Goal: Task Accomplishment & Management: Use online tool/utility

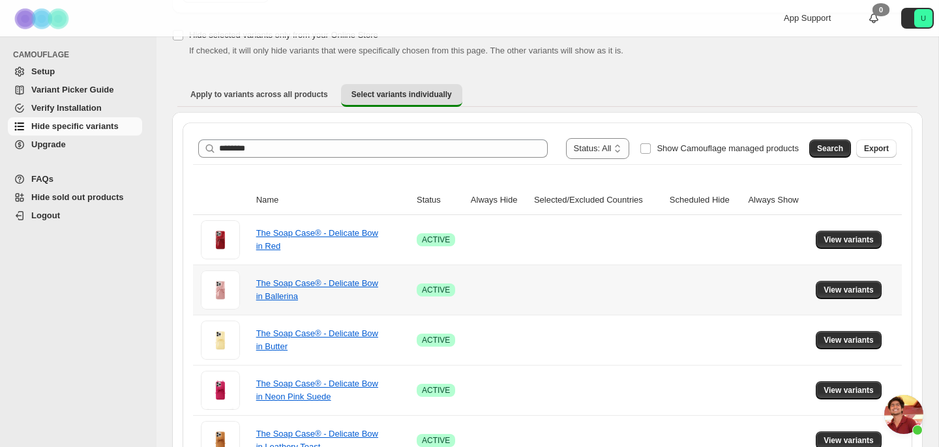
scroll to position [161, 0]
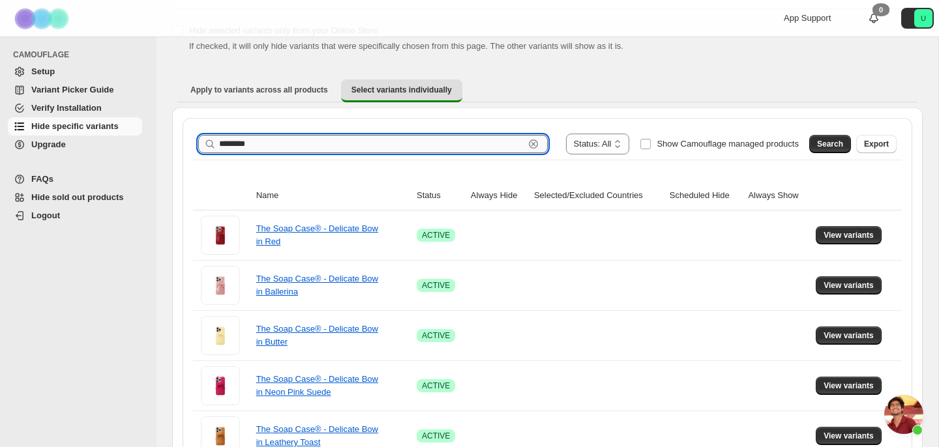
click at [331, 140] on input "********" at bounding box center [371, 144] width 305 height 18
type input "**********"
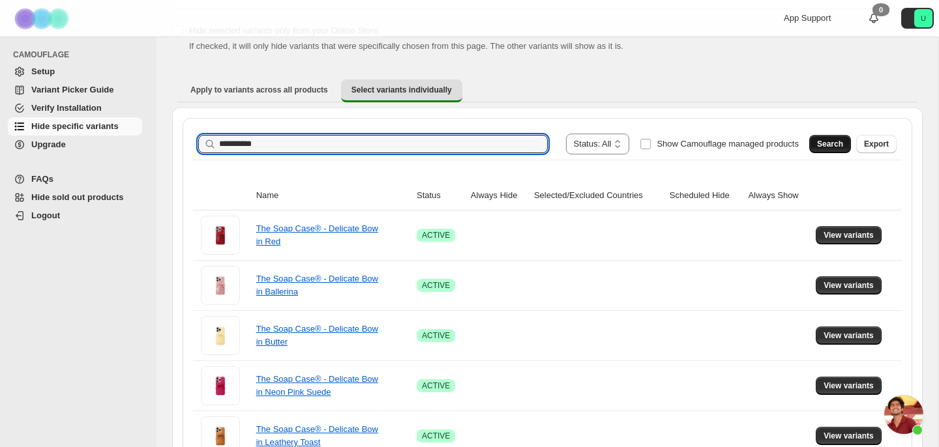
click at [819, 149] on span "Search" at bounding box center [830, 144] width 26 height 10
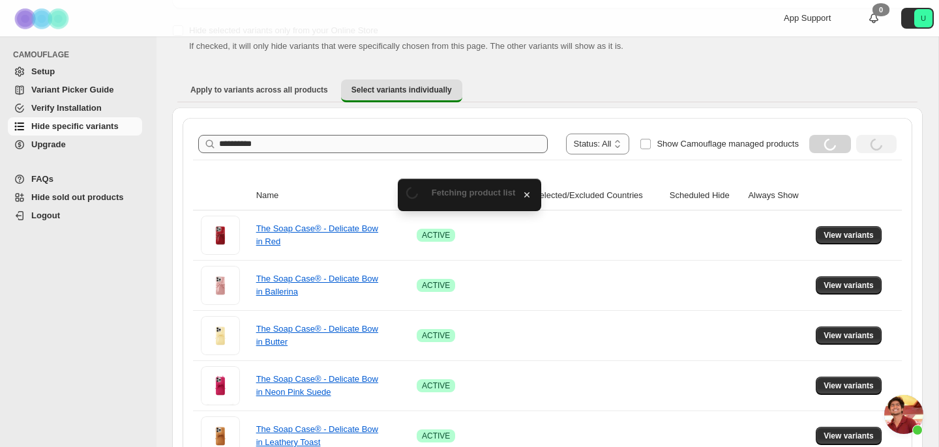
scroll to position [84, 0]
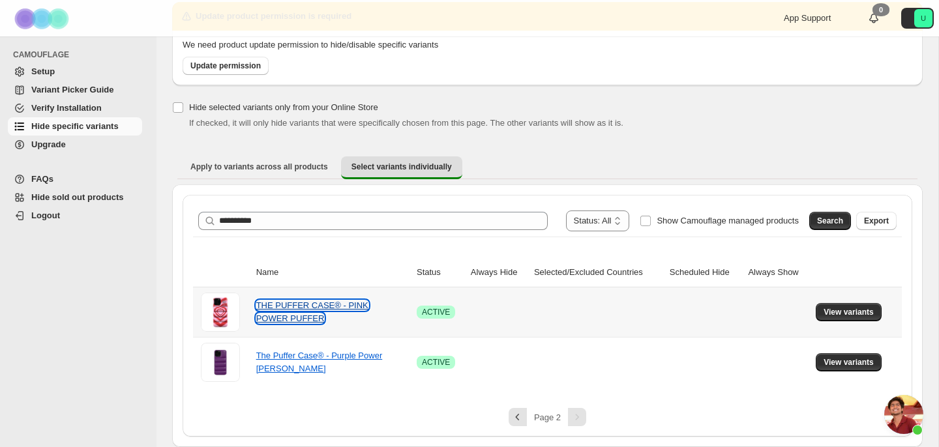
click at [333, 303] on link "THE PUFFER CASE® - PINK POWER PUFFER" at bounding box center [312, 312] width 112 height 23
click at [871, 316] on span "View variants" at bounding box center [849, 312] width 50 height 10
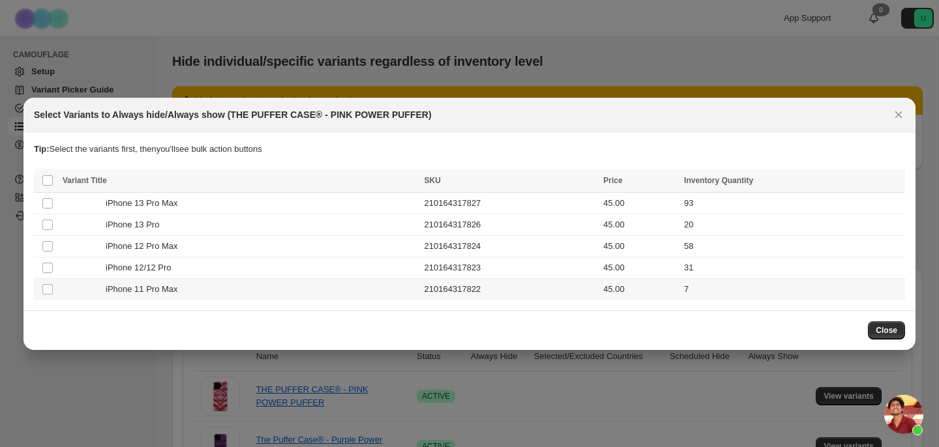
scroll to position [0, 0]
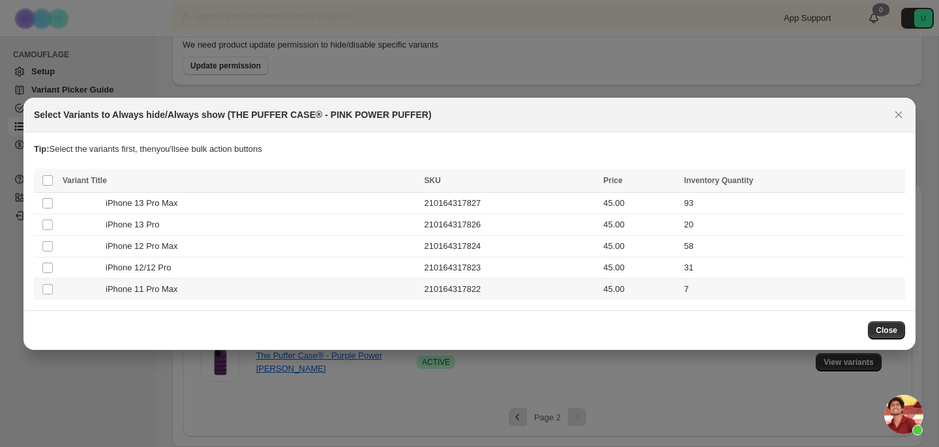
click at [735, 292] on td "7" at bounding box center [792, 289] width 225 height 22
click at [751, 183] on span "Schedule hide" at bounding box center [736, 182] width 53 height 10
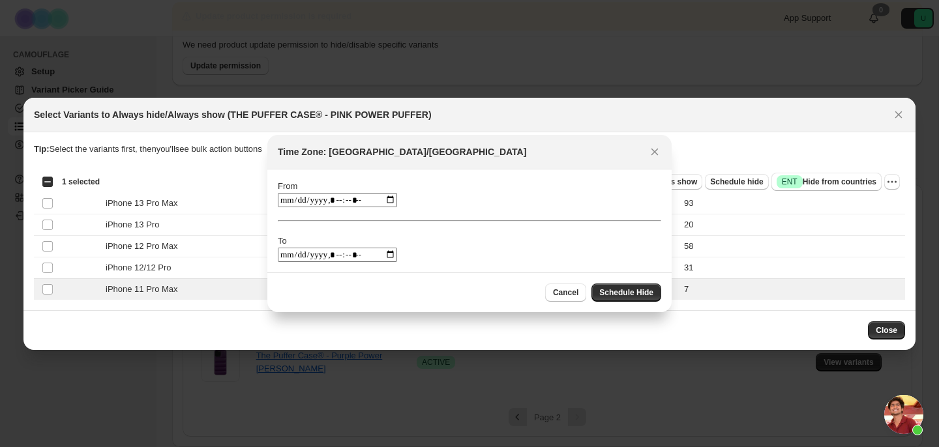
click at [334, 192] on div "From To" at bounding box center [469, 221] width 383 height 82
click at [289, 205] on input ":r1t:" at bounding box center [337, 200] width 119 height 14
click at [352, 198] on input ":r1t:" at bounding box center [337, 200] width 119 height 14
type input "**********"
click at [288, 254] on input ":r1t:" at bounding box center [337, 255] width 119 height 14
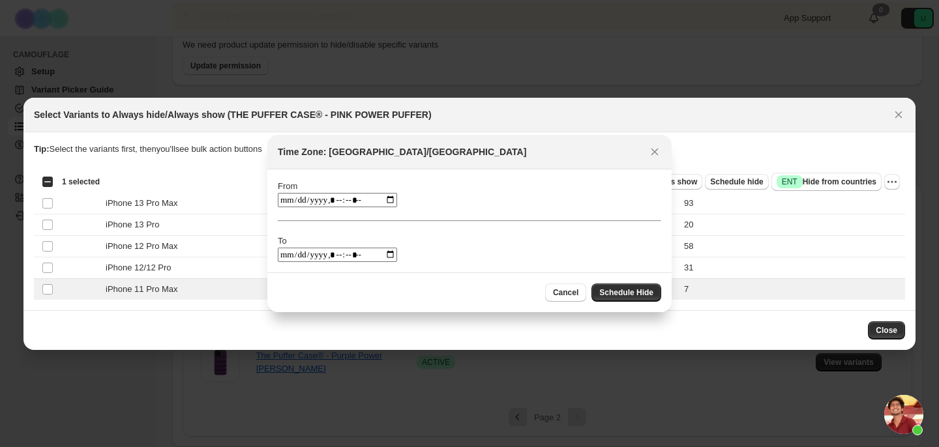
click at [351, 258] on input ":r1t:" at bounding box center [337, 255] width 119 height 14
type input "**********"
click at [627, 291] on span "Schedule Hide" at bounding box center [626, 293] width 54 height 10
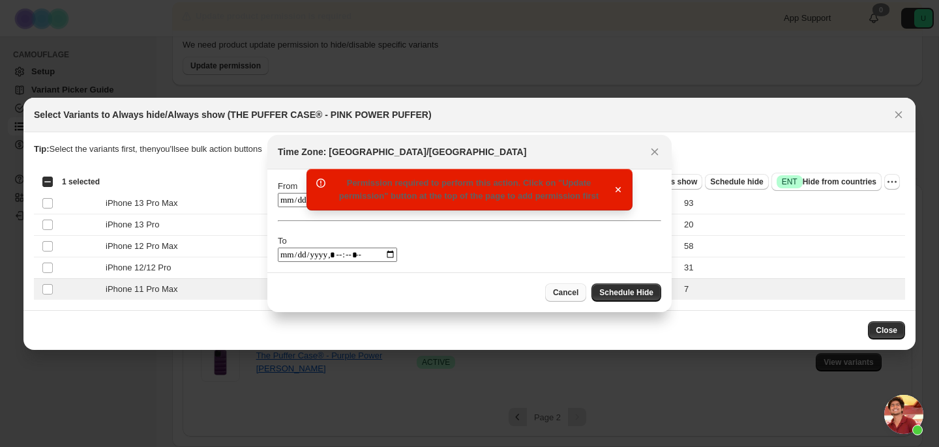
click at [568, 295] on span "Cancel" at bounding box center [565, 293] width 25 height 10
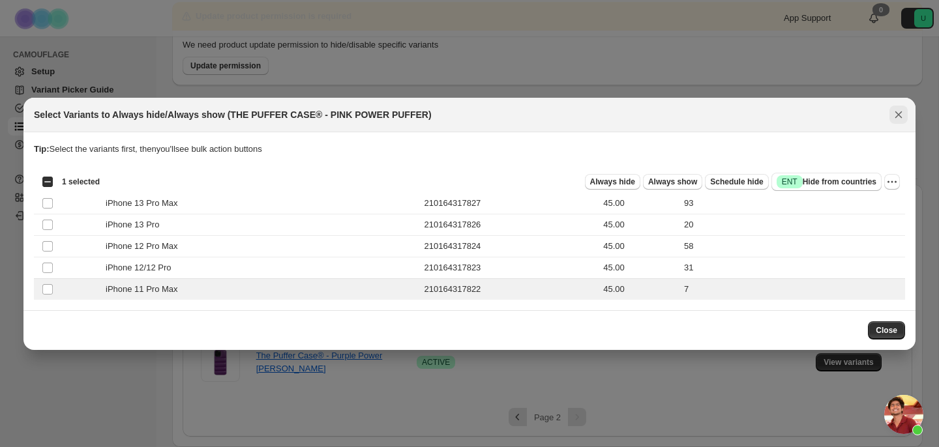
click at [896, 115] on icon "Close" at bounding box center [898, 114] width 7 height 7
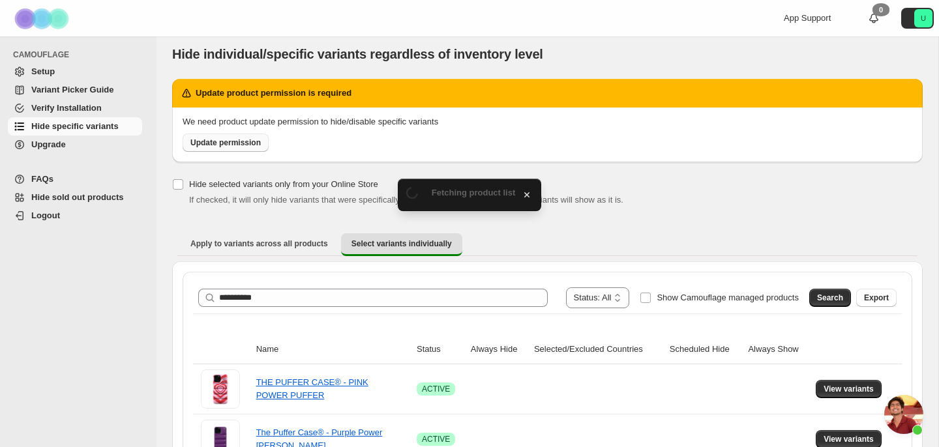
scroll to position [2, 0]
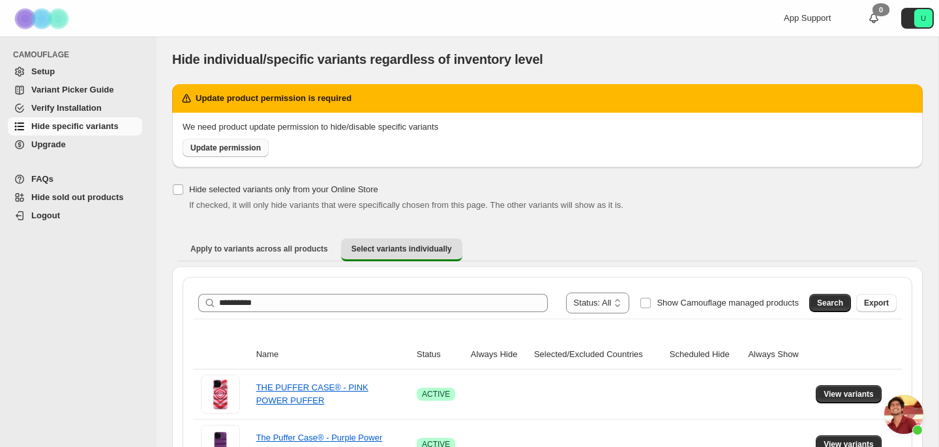
click at [233, 147] on span "Update permission" at bounding box center [225, 148] width 70 height 10
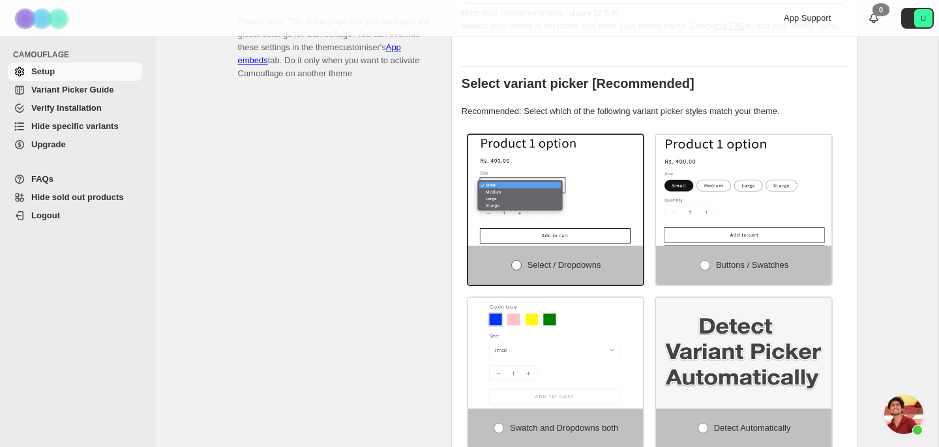
scroll to position [253, 0]
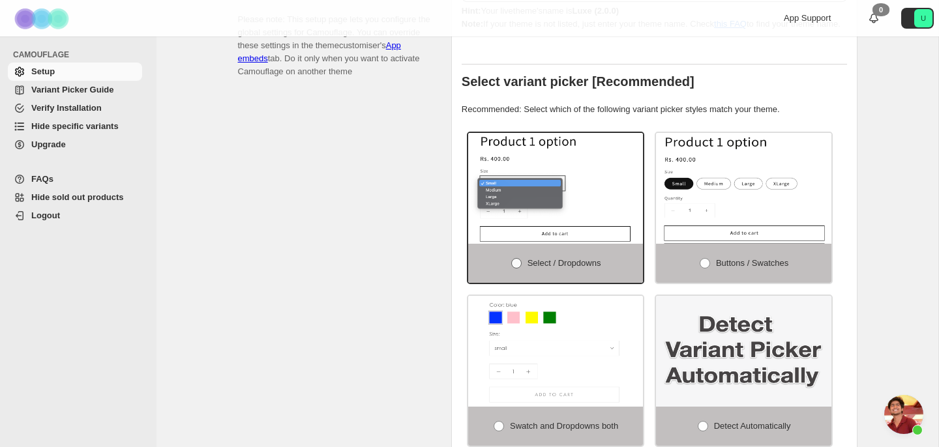
click at [511, 263] on span at bounding box center [516, 263] width 10 height 10
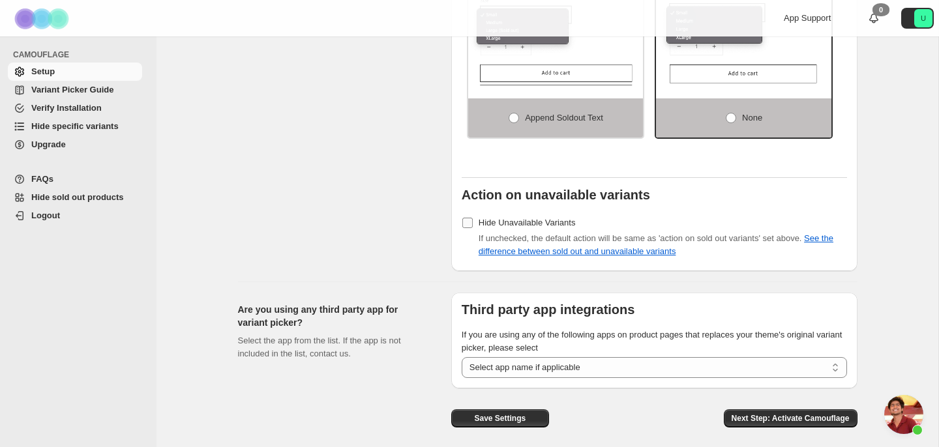
scroll to position [1022, 0]
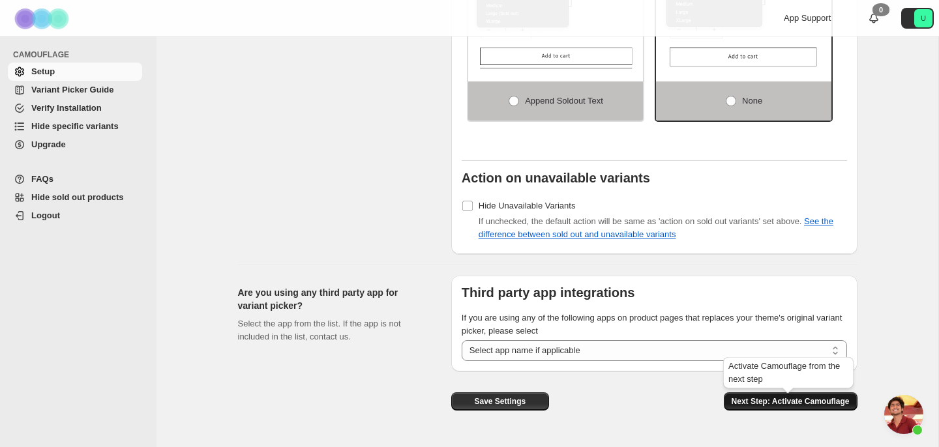
click at [759, 407] on span "Next Step: Activate Camouflage" at bounding box center [791, 402] width 118 height 10
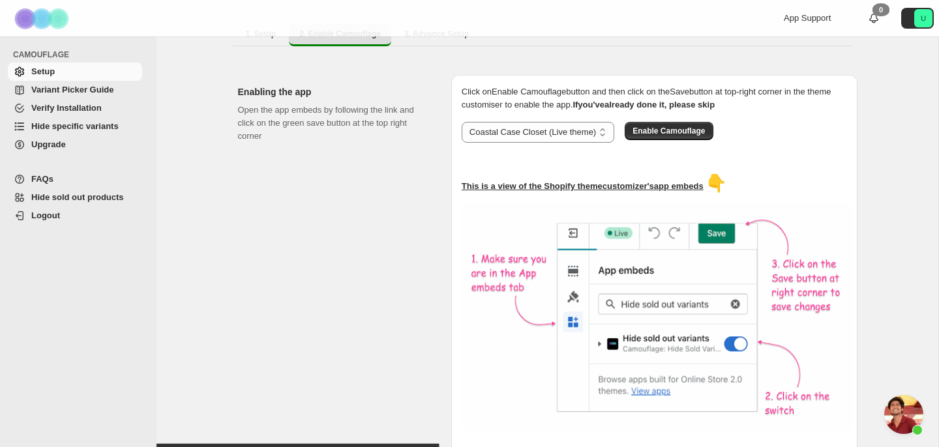
scroll to position [21, 0]
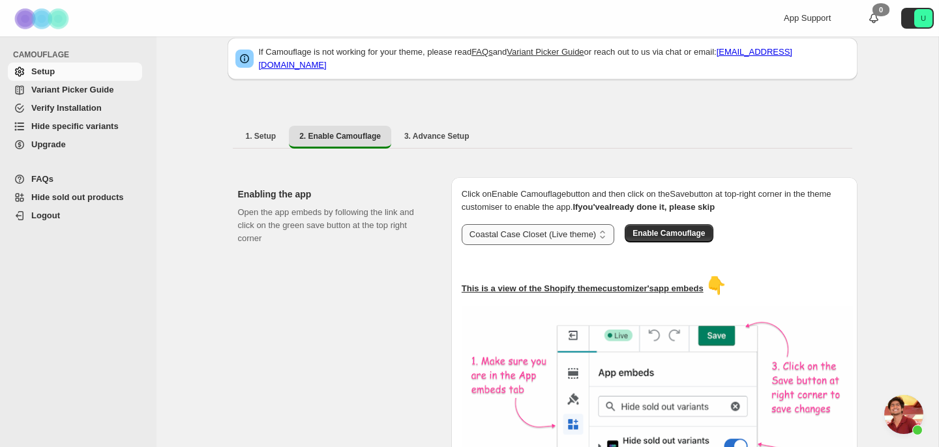
click at [594, 230] on select "**********" at bounding box center [538, 234] width 153 height 21
select select "**********"
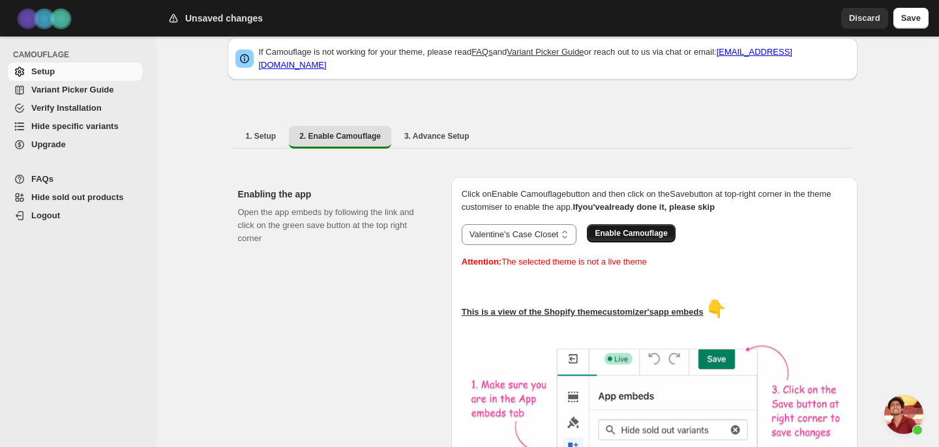
click at [644, 228] on span "Enable Camouflage" at bounding box center [631, 233] width 72 height 10
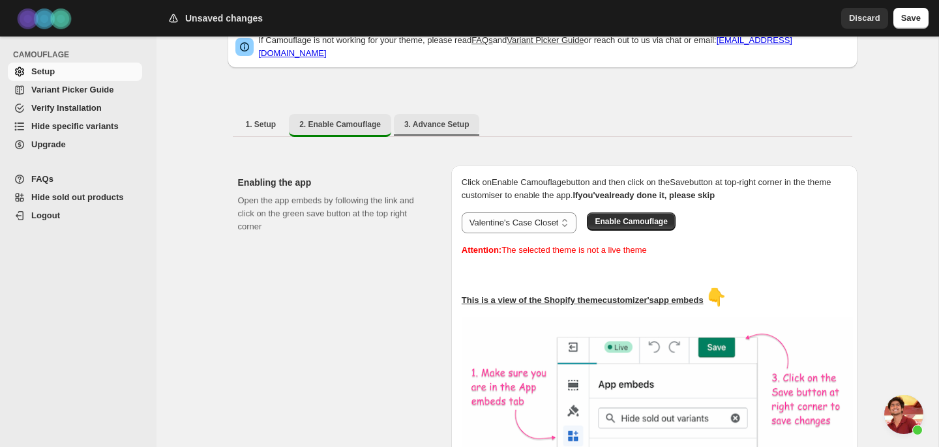
click at [472, 124] on button "3. Advance Setup" at bounding box center [437, 124] width 86 height 21
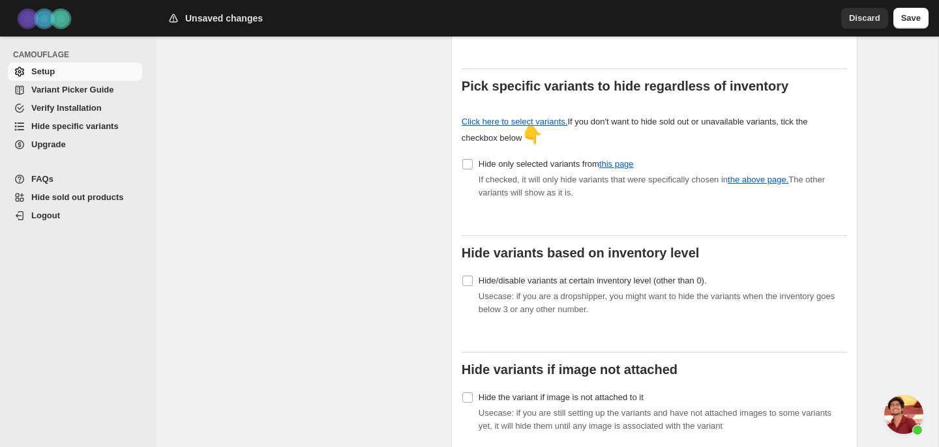
scroll to position [400, 0]
click at [543, 116] on link "Click here to select variants." at bounding box center [515, 121] width 106 height 10
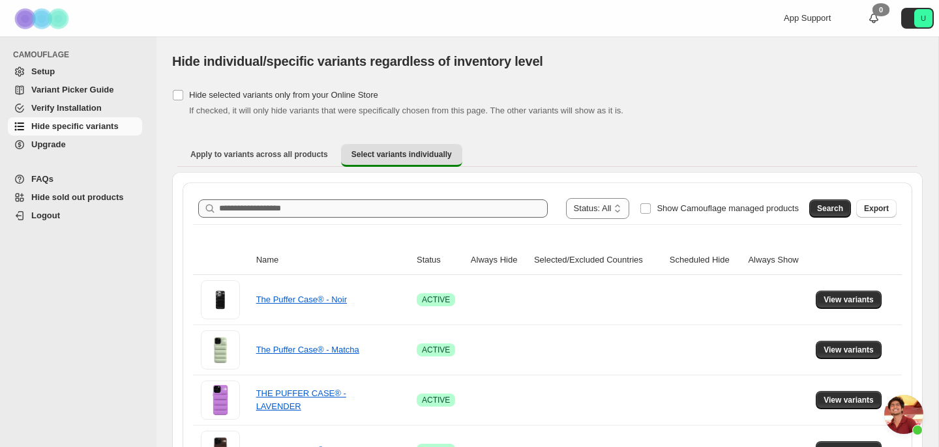
scroll to position [2656, 0]
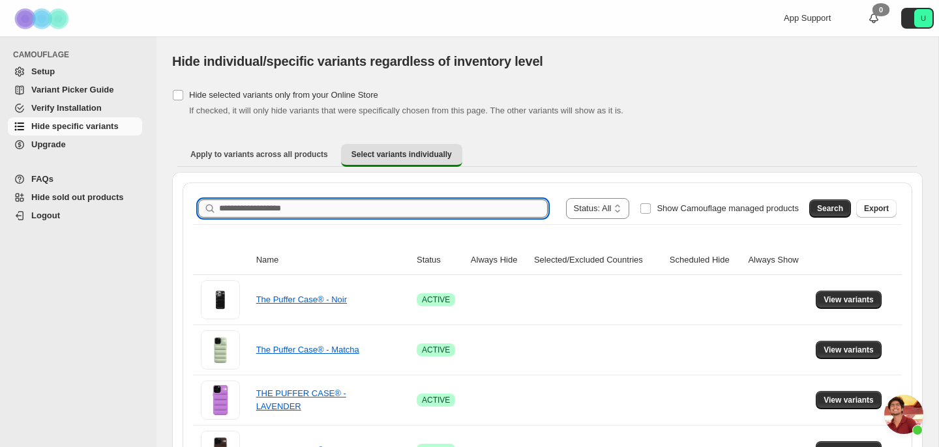
click at [309, 207] on input "Search product name" at bounding box center [383, 209] width 329 height 18
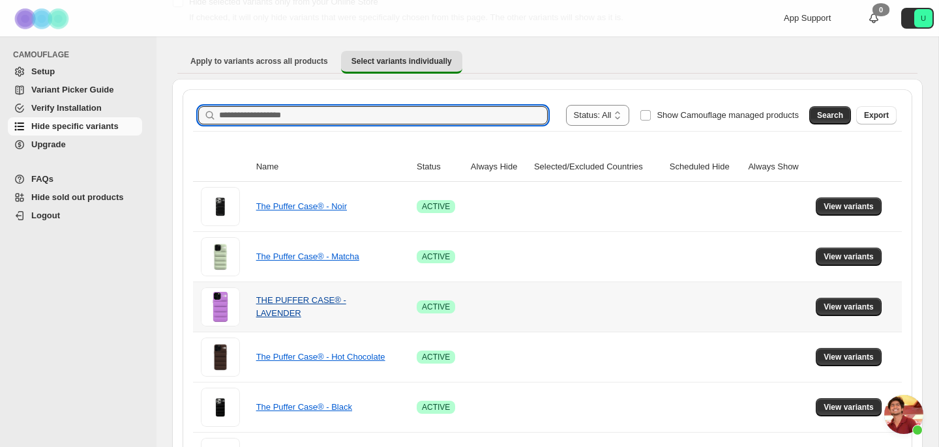
scroll to position [138, 0]
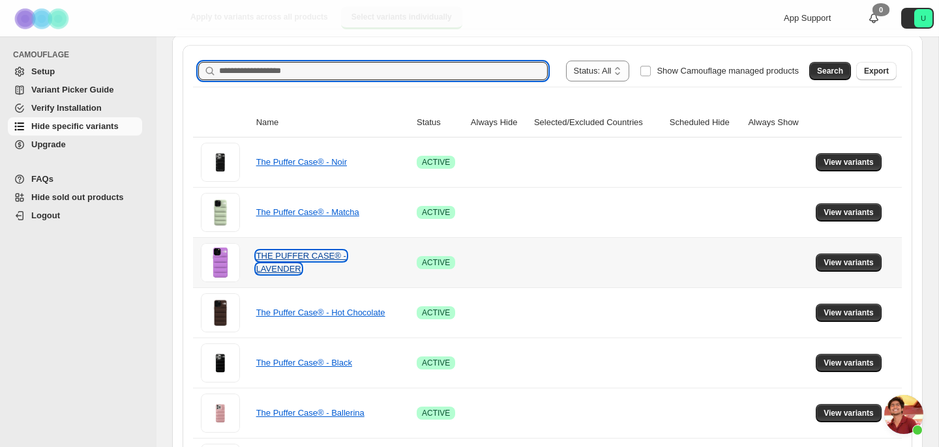
click at [308, 254] on link "THE PUFFER CASE® - LAVENDER" at bounding box center [301, 262] width 90 height 23
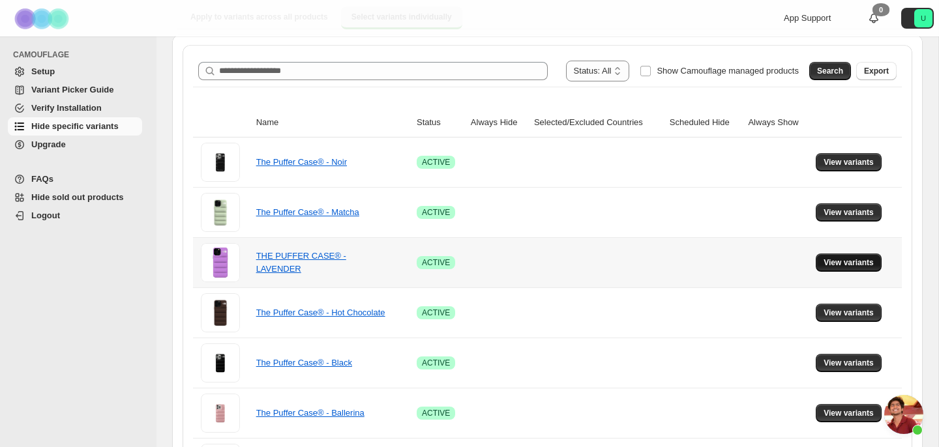
click at [877, 260] on button "View variants" at bounding box center [849, 263] width 66 height 18
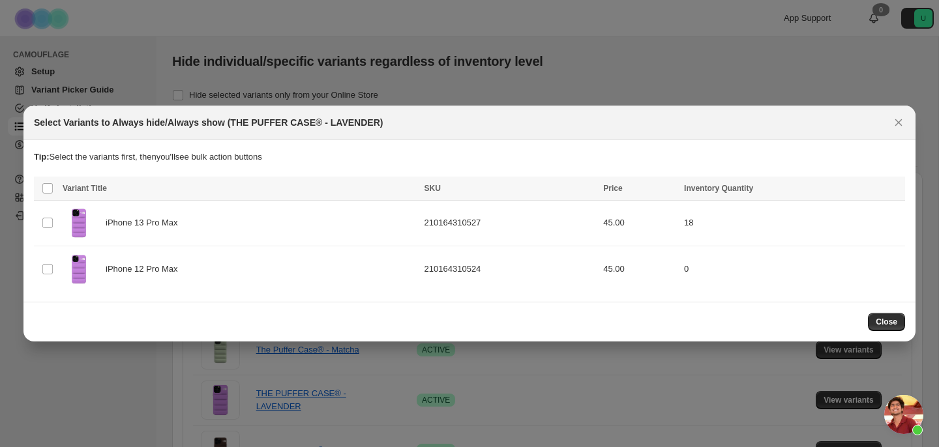
scroll to position [0, 0]
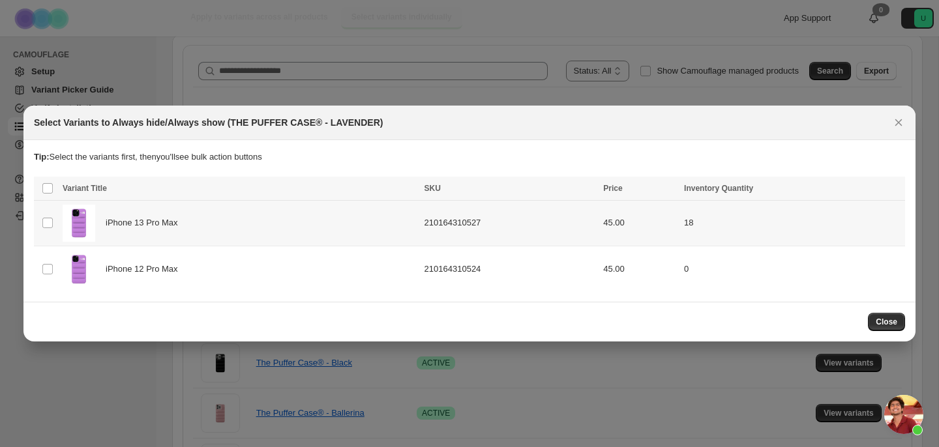
click at [40, 220] on td "Select product variant" at bounding box center [46, 223] width 25 height 46
click at [710, 187] on span "Schedule hide" at bounding box center [736, 190] width 53 height 10
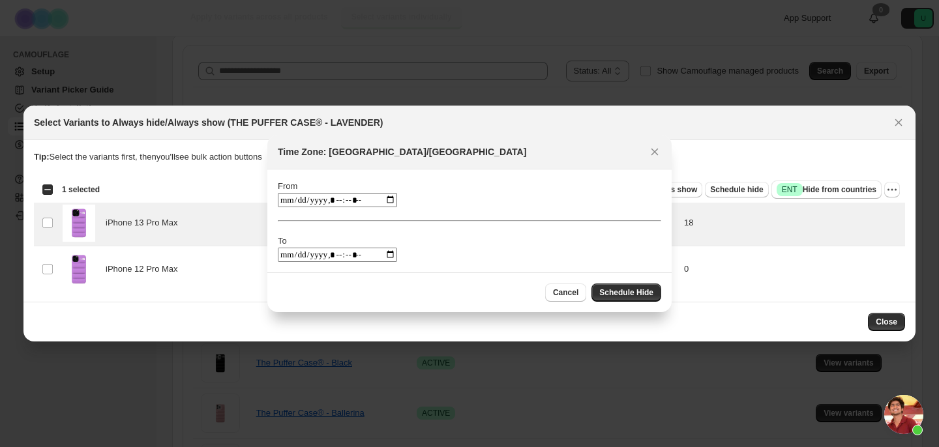
click at [287, 199] on input ":rd:" at bounding box center [337, 200] width 119 height 14
click at [361, 199] on input ":rd:" at bounding box center [337, 200] width 119 height 14
click at [357, 199] on input ":rd:" at bounding box center [337, 200] width 119 height 14
type input "**********"
click at [288, 254] on input ":rd:" at bounding box center [337, 255] width 119 height 14
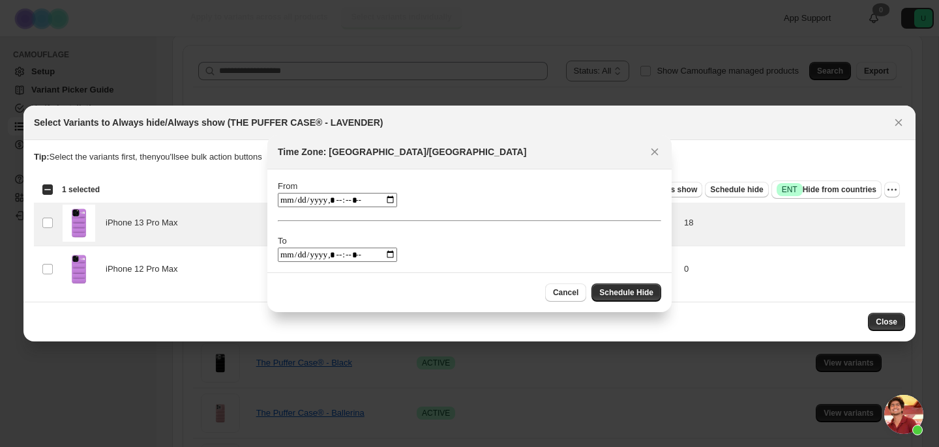
click at [345, 252] on input ":rd:" at bounding box center [337, 255] width 119 height 14
click at [353, 254] on input ":rd:" at bounding box center [337, 255] width 119 height 14
type input "**********"
click at [646, 293] on span "Schedule Hide" at bounding box center [626, 293] width 54 height 10
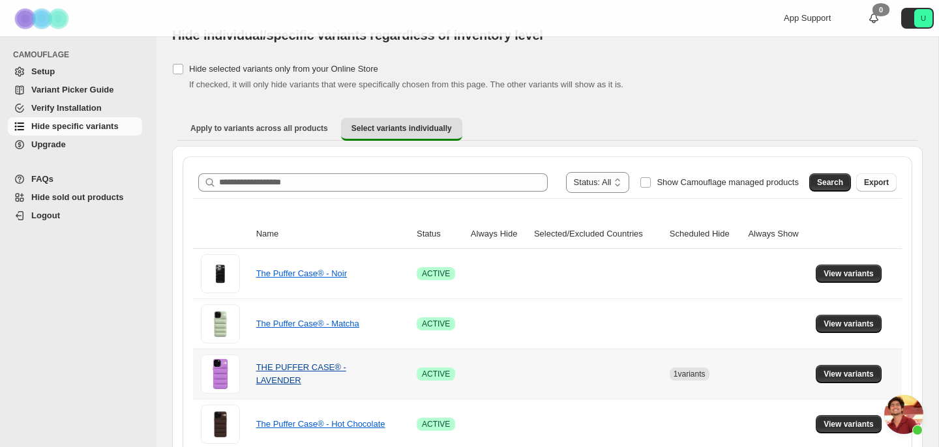
scroll to position [52, 0]
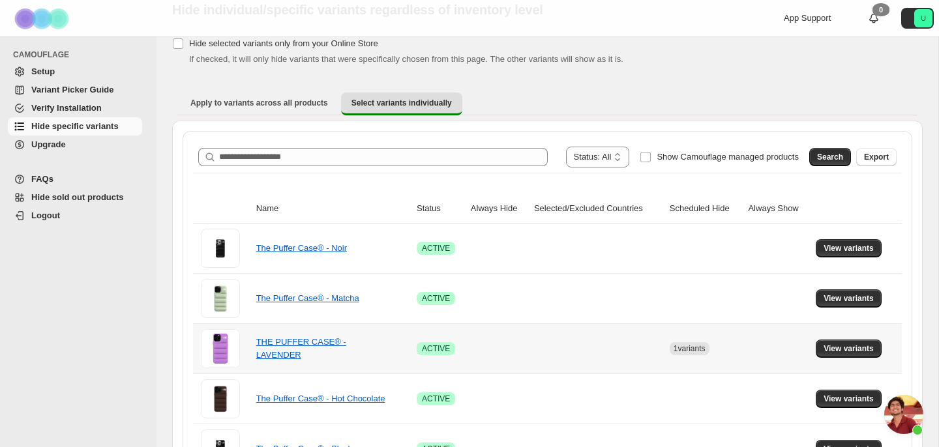
click at [698, 352] on span "1 variants" at bounding box center [690, 348] width 32 height 9
click at [820, 342] on button "View variants" at bounding box center [849, 349] width 66 height 18
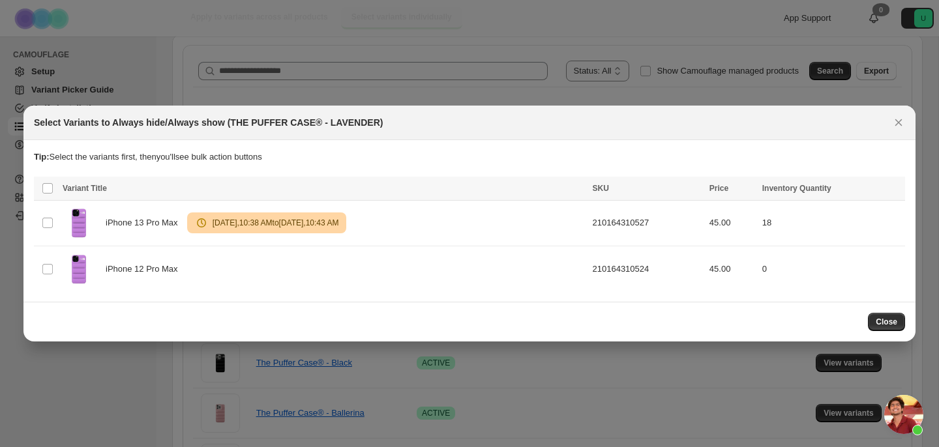
scroll to position [0, 0]
